Goal: Find specific page/section: Find specific page/section

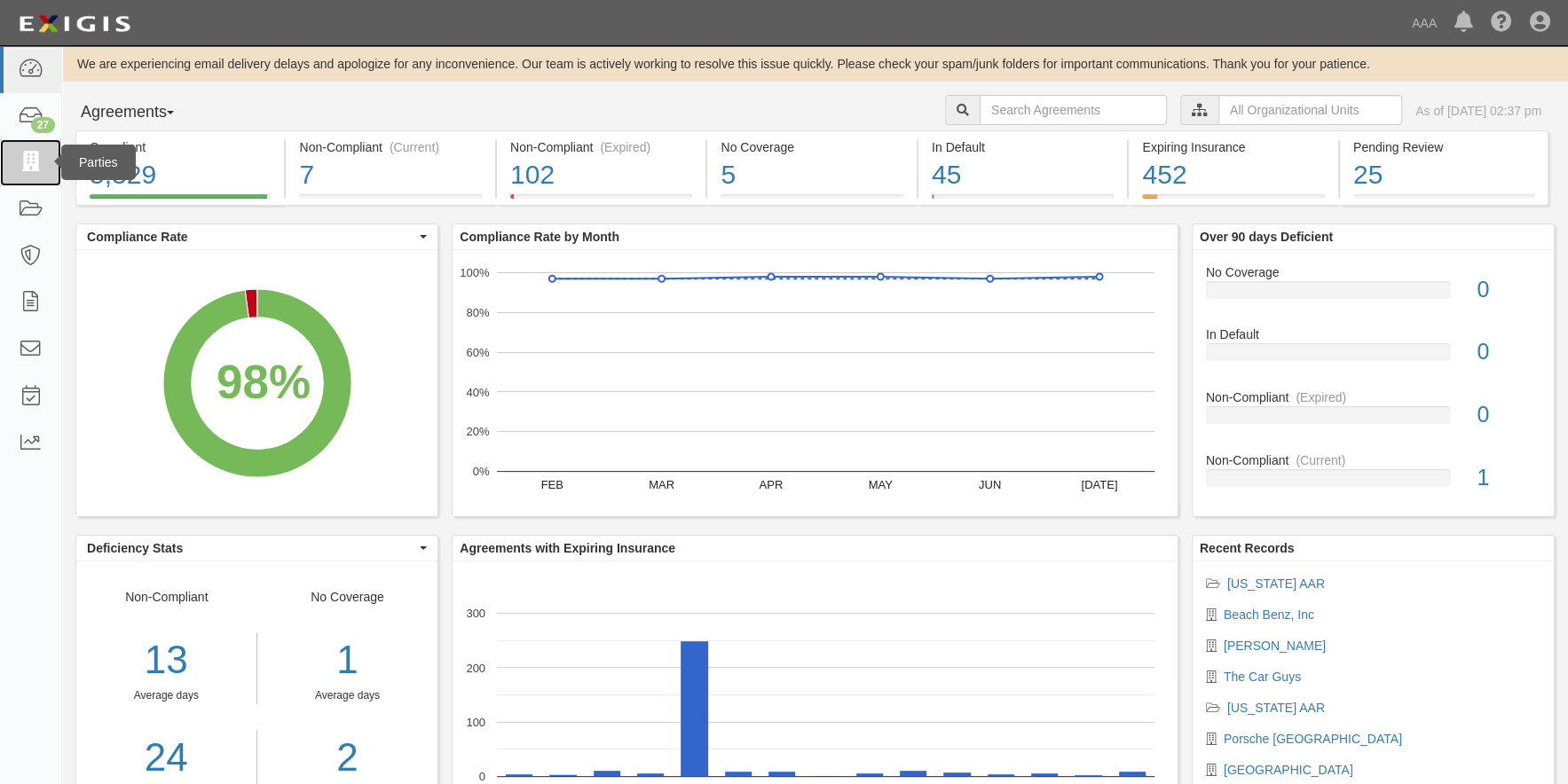
click at [24, 161] on icon at bounding box center [30, 163] width 25 height 20
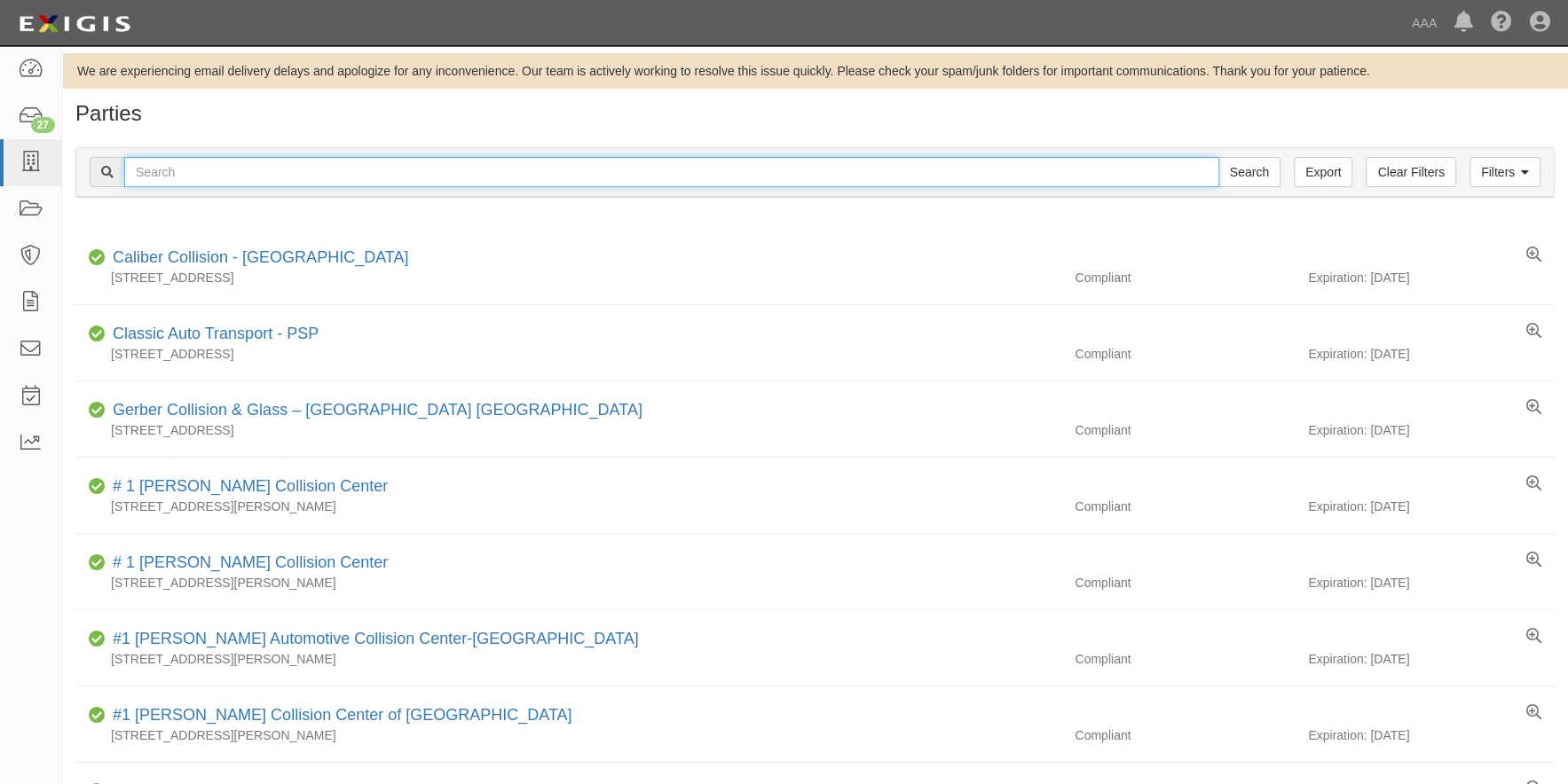
click at [216, 177] on input "text" at bounding box center [671, 172] width 1095 height 30
type input "21215"
click at [1218, 157] on input "Search" at bounding box center [1249, 172] width 62 height 30
